Goal: Information Seeking & Learning: Learn about a topic

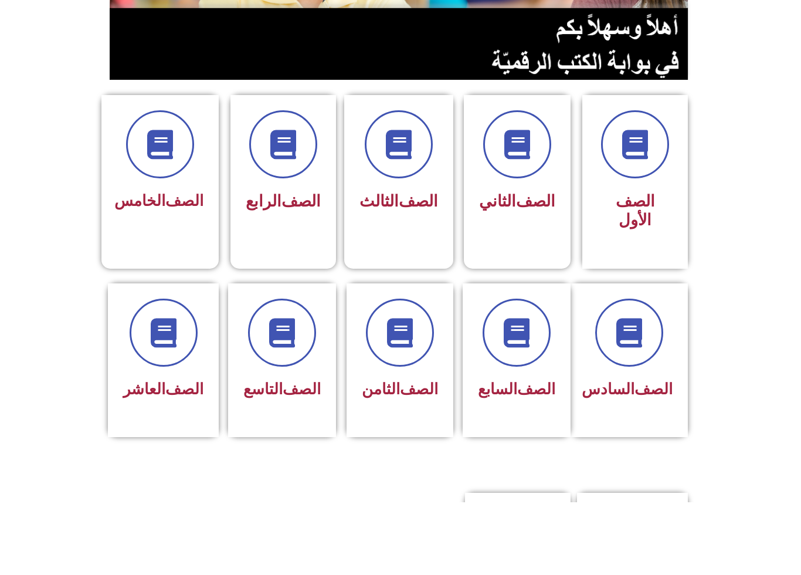
scroll to position [161, 0]
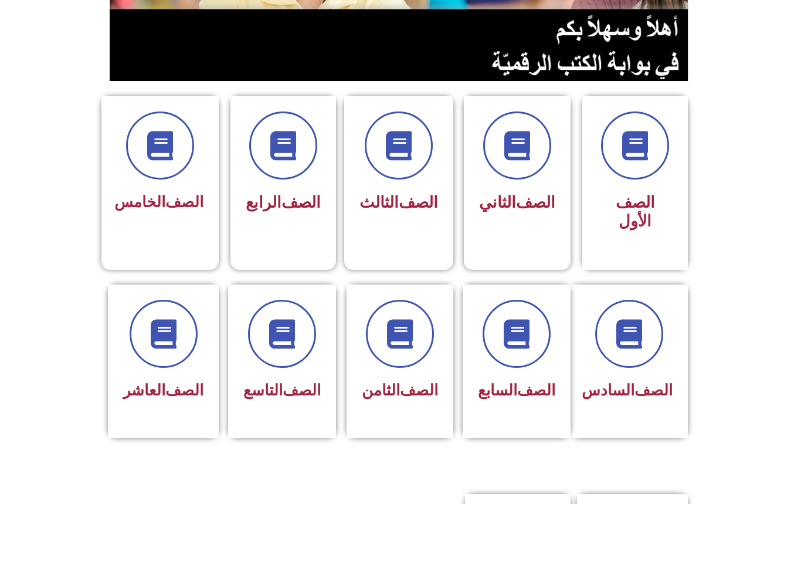
click at [520, 448] on div "الصف السابع" at bounding box center [516, 462] width 77 height 29
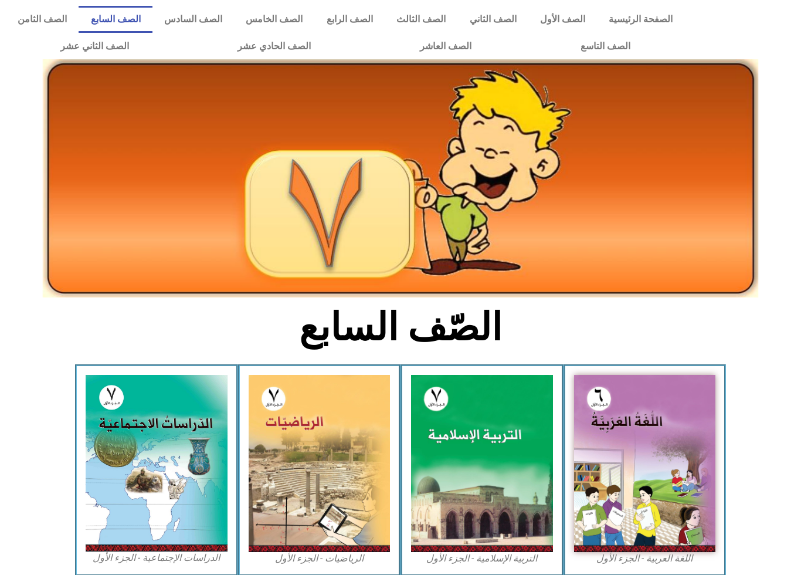
click at [486, 442] on img at bounding box center [482, 463] width 142 height 177
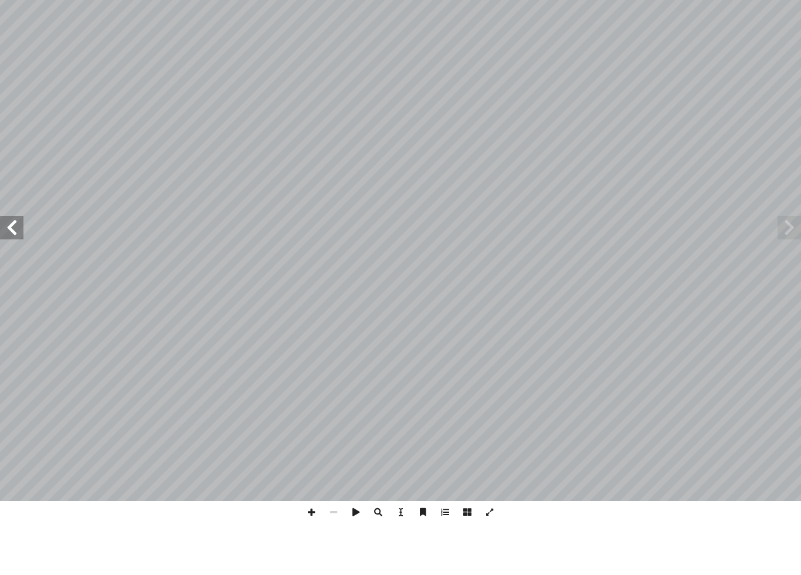
click at [15, 268] on span at bounding box center [11, 279] width 23 height 23
click at [18, 268] on span at bounding box center [11, 279] width 23 height 23
click at [13, 268] on span at bounding box center [11, 279] width 23 height 23
click at [16, 268] on span at bounding box center [11, 279] width 23 height 23
click at [2, 268] on span at bounding box center [11, 279] width 23 height 23
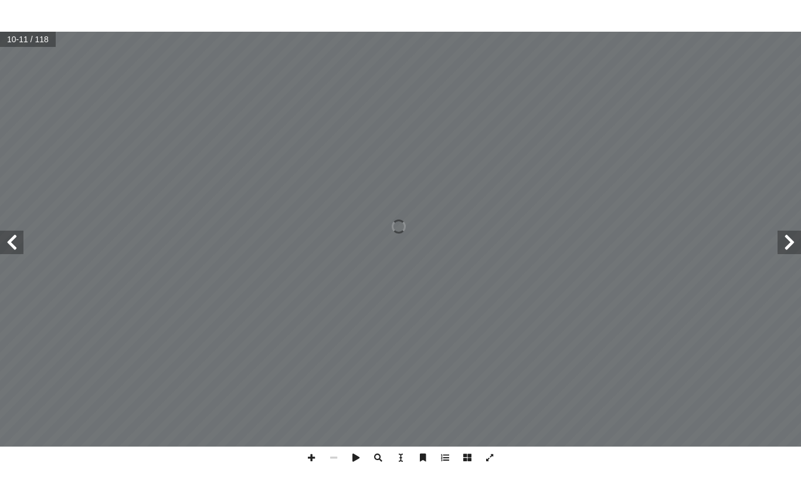
scroll to position [158, 144]
